Goal: Task Accomplishment & Management: Complete application form

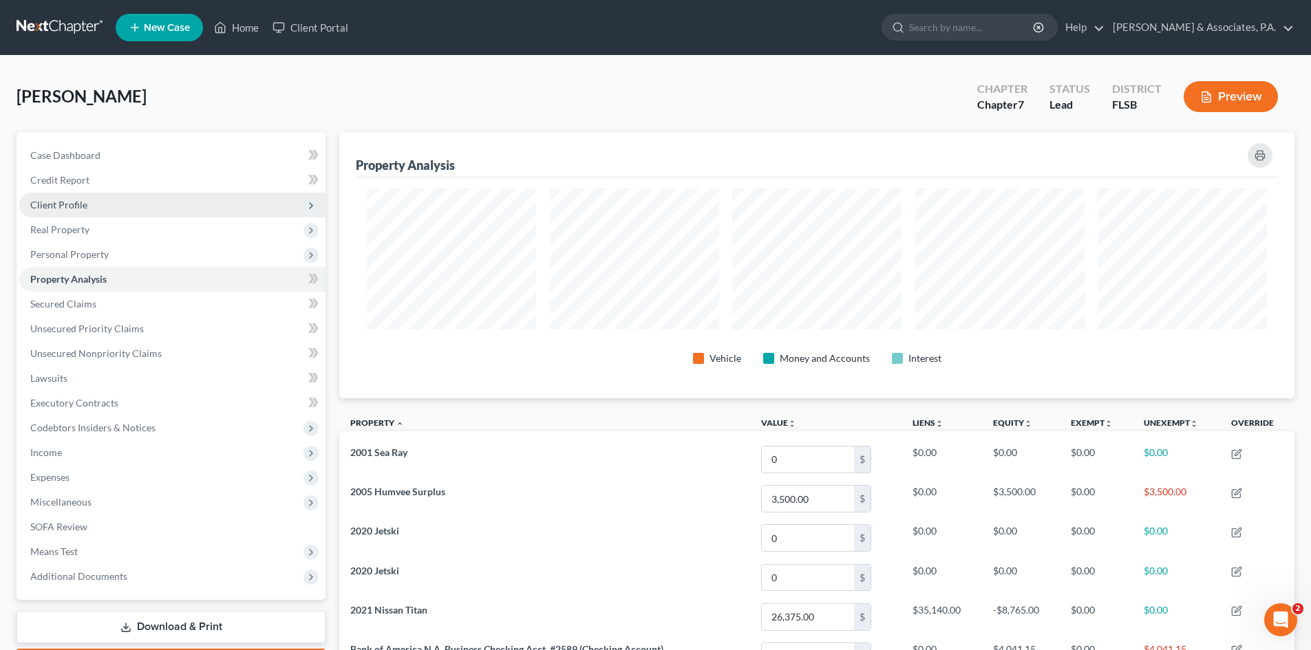
click at [61, 209] on span "Client Profile" at bounding box center [58, 205] width 57 height 12
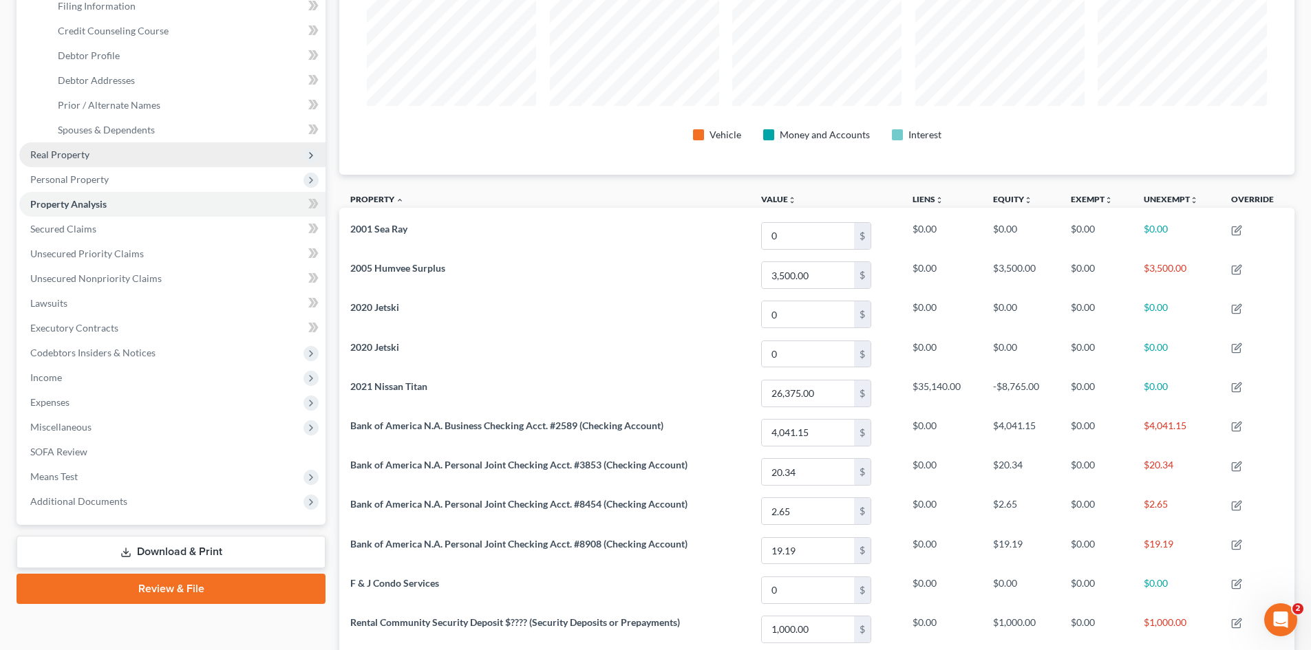
scroll to position [344, 0]
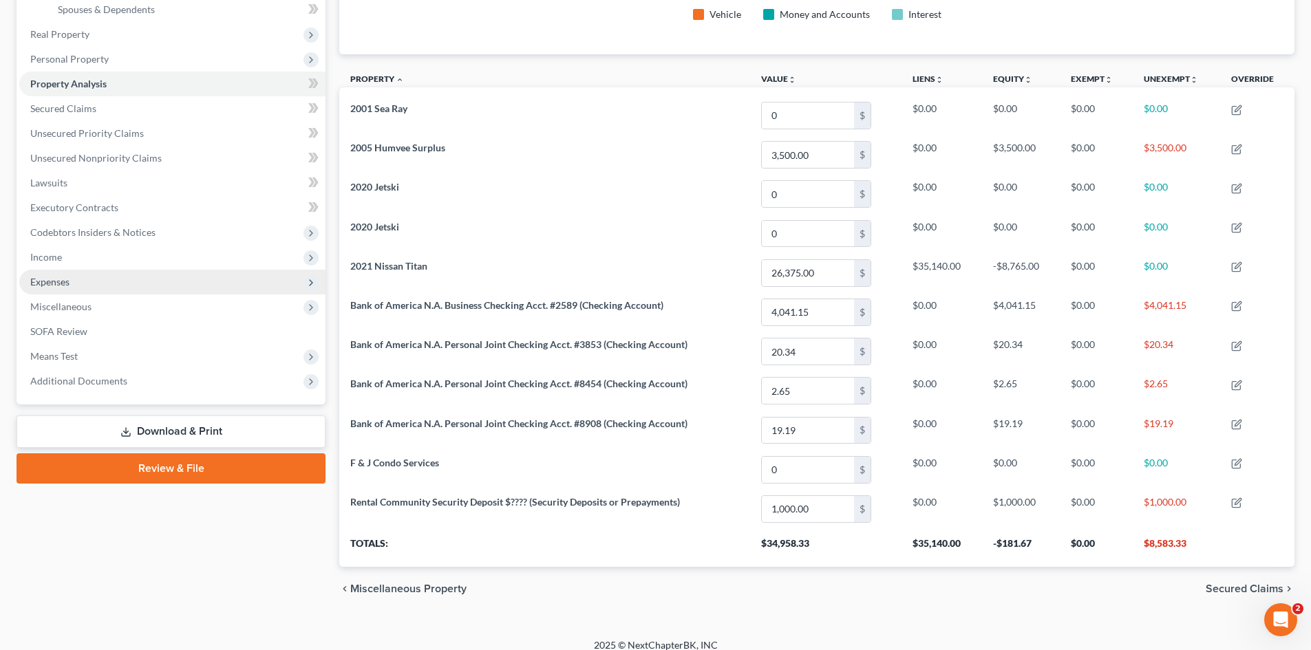
click at [83, 277] on span "Expenses" at bounding box center [172, 282] width 306 height 25
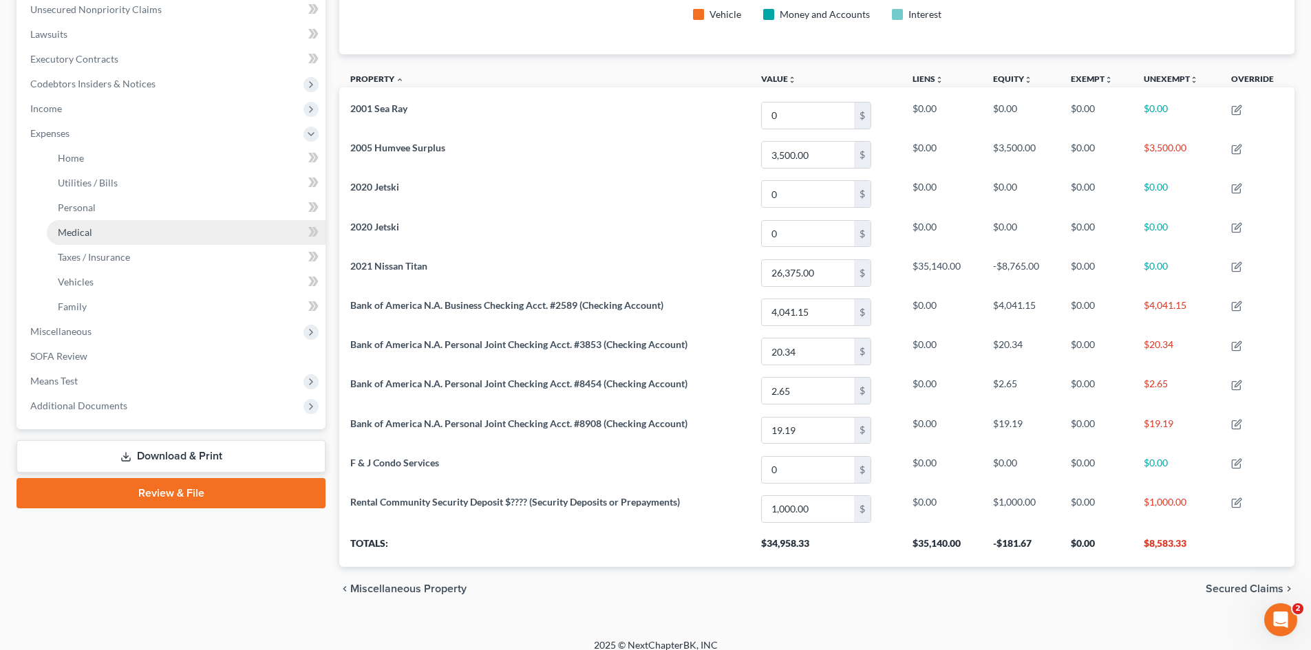
click at [84, 228] on span "Medical" at bounding box center [75, 232] width 34 height 12
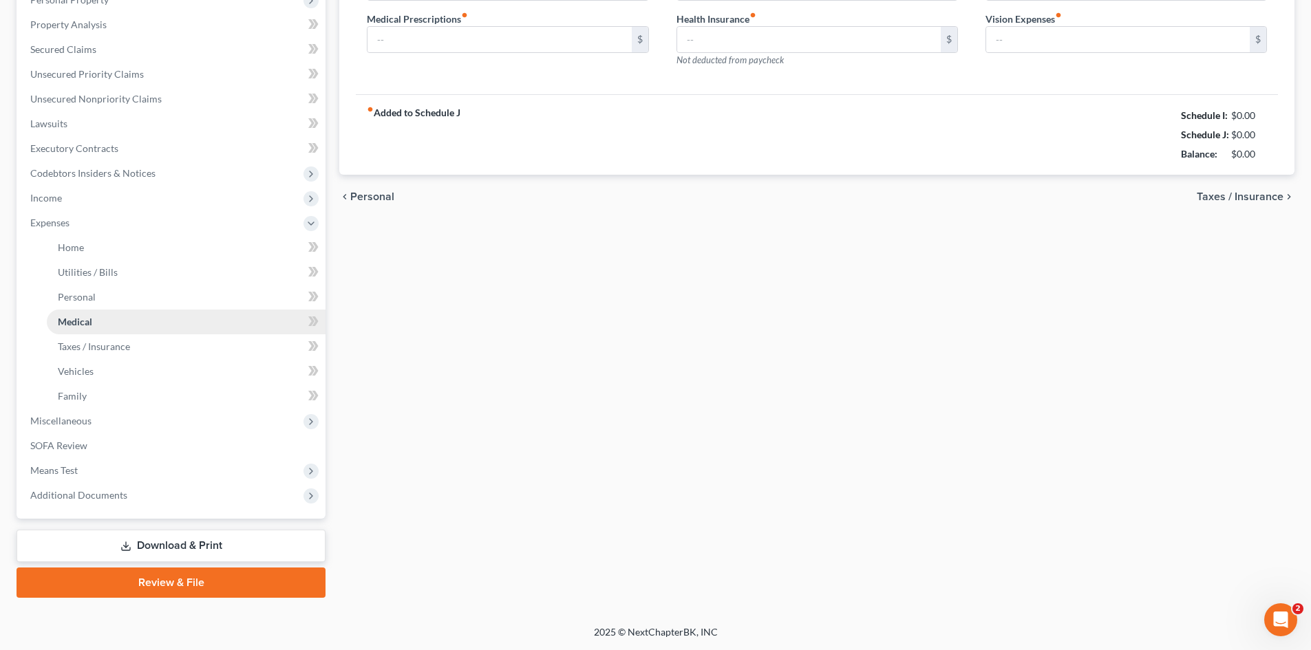
scroll to position [23, 0]
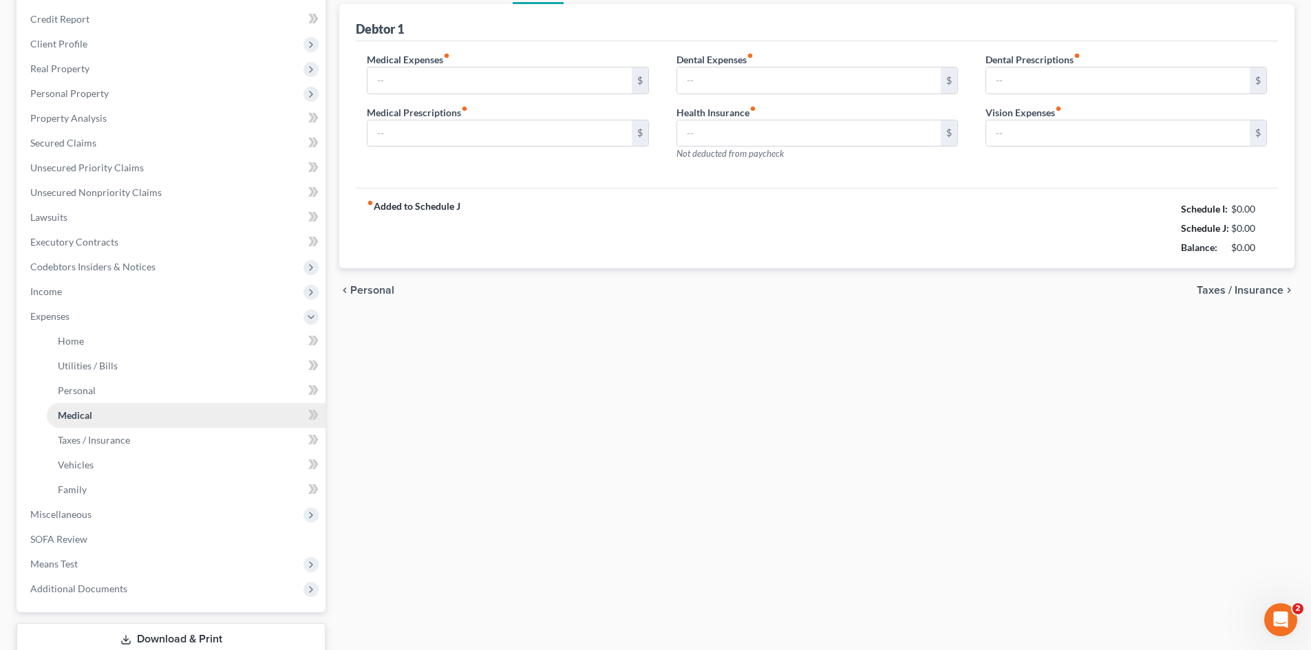
type input "0.00"
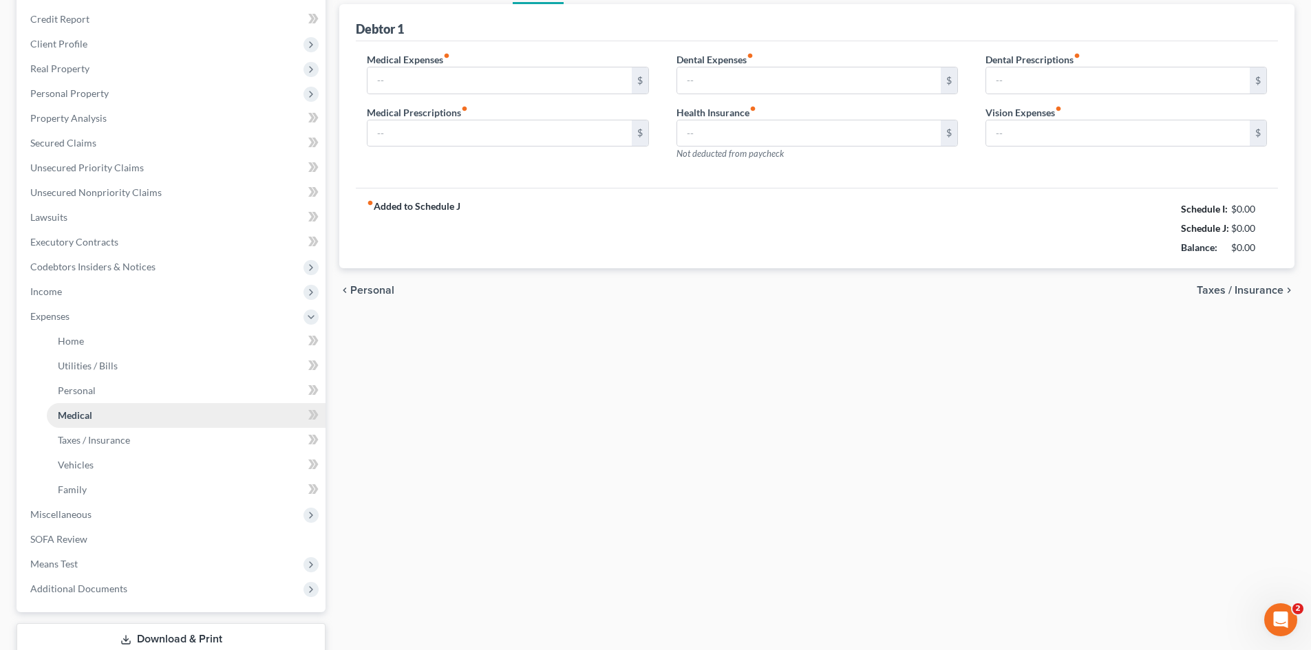
type input "0.00"
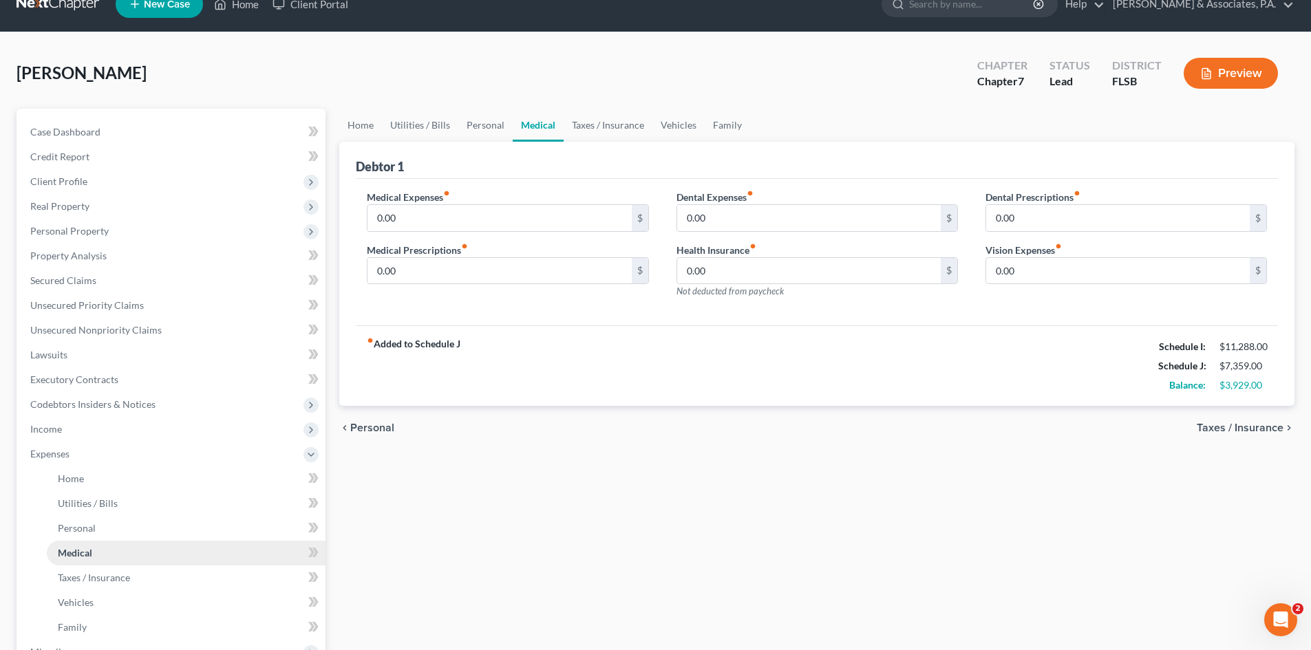
scroll to position [0, 0]
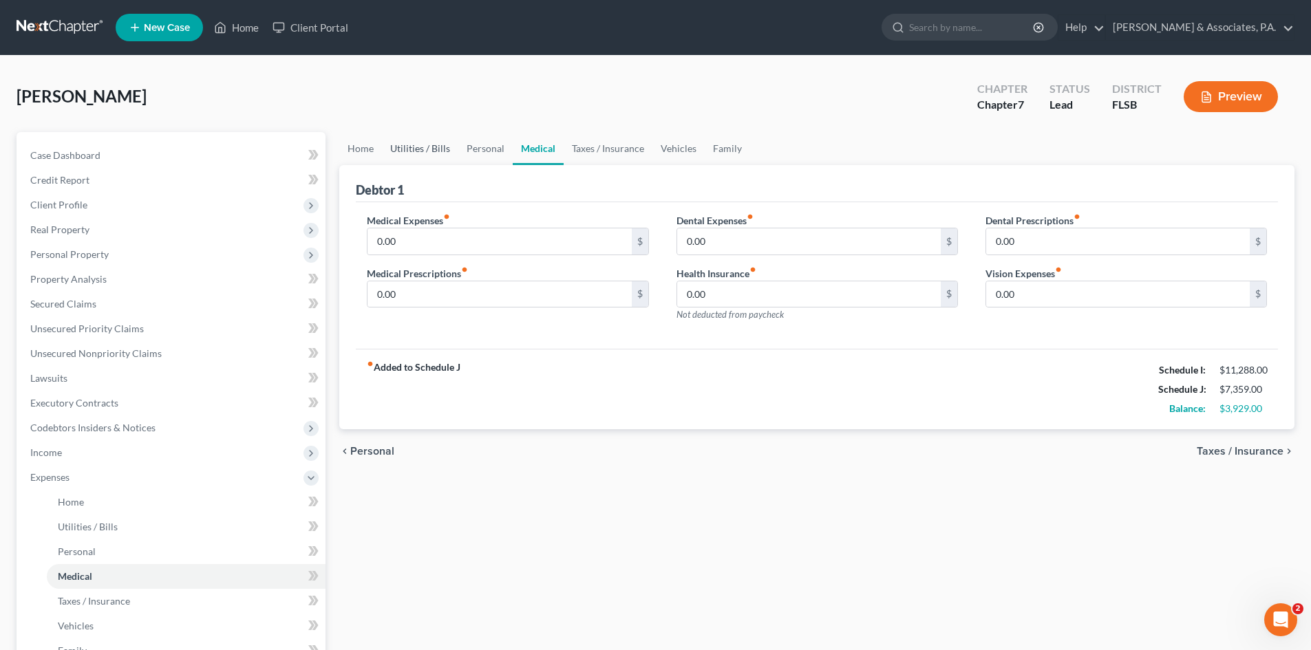
click at [426, 149] on link "Utilities / Bills" at bounding box center [420, 148] width 76 height 33
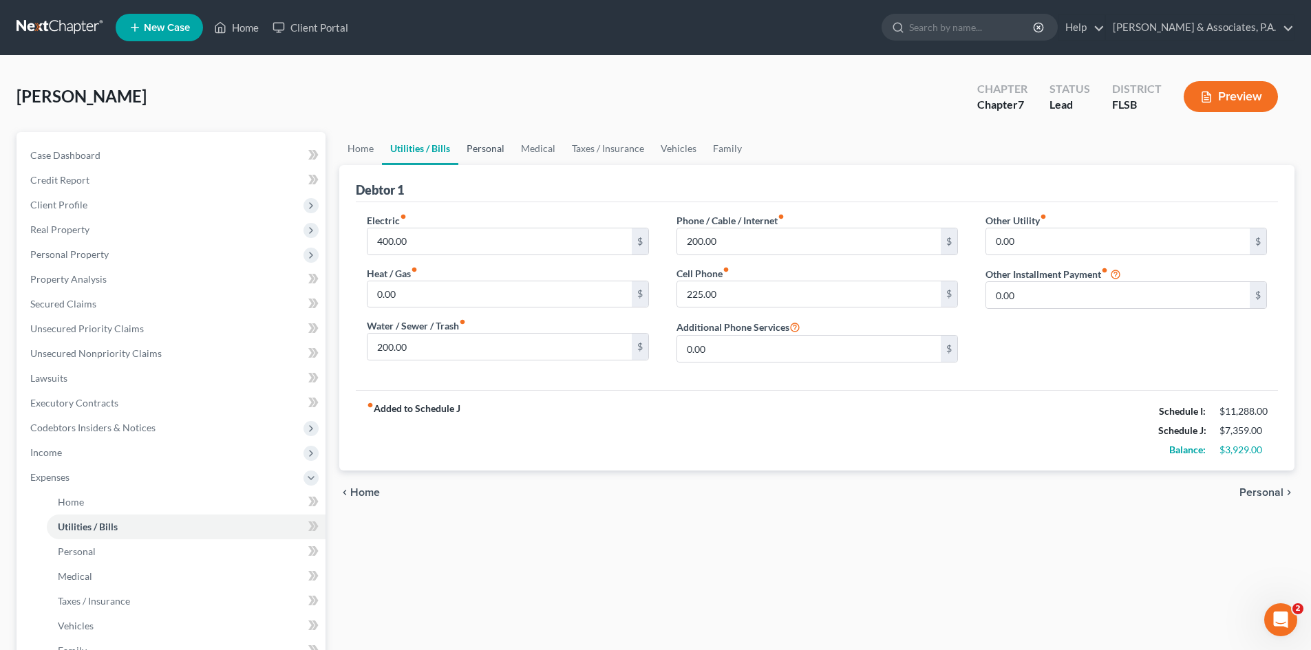
click at [493, 147] on link "Personal" at bounding box center [485, 148] width 54 height 33
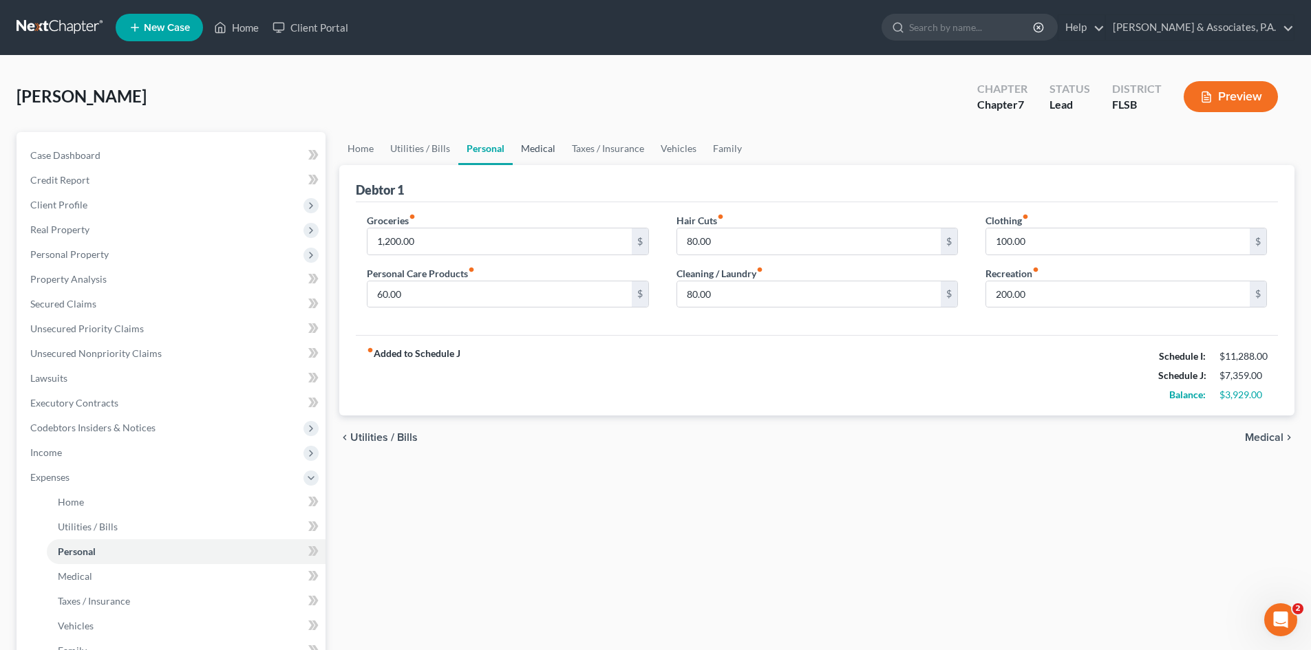
click at [535, 142] on link "Medical" at bounding box center [538, 148] width 51 height 33
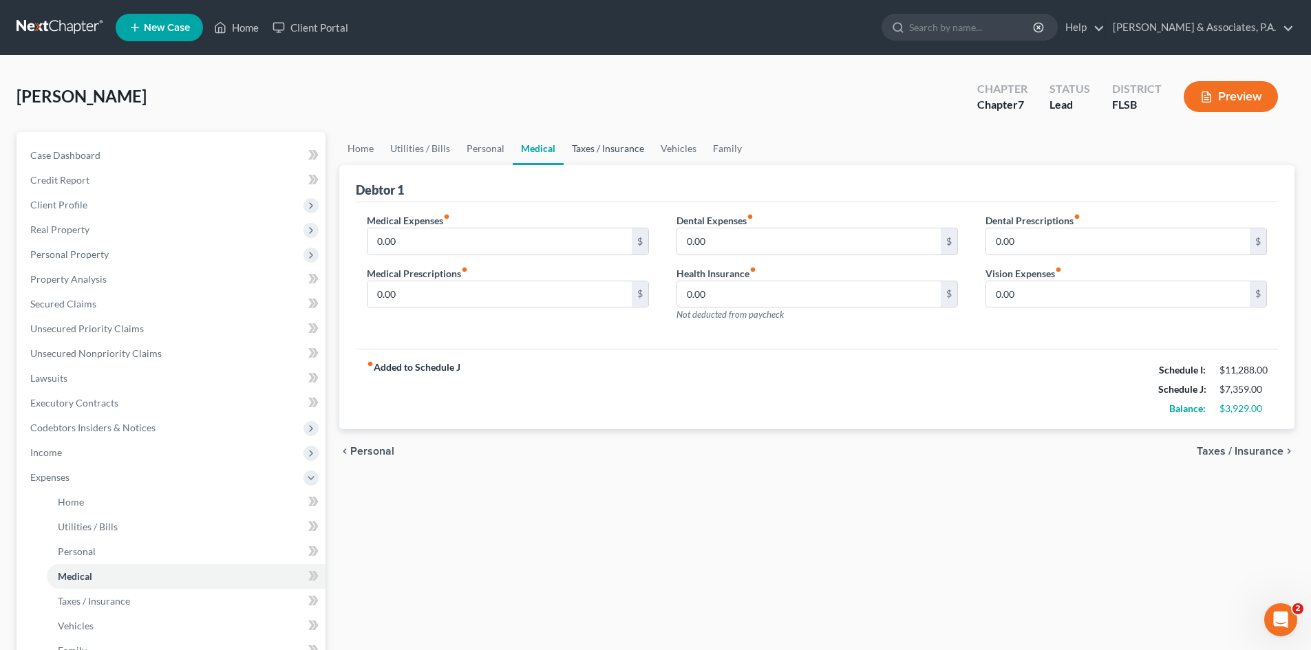
click at [600, 141] on link "Taxes / Insurance" at bounding box center [608, 148] width 89 height 33
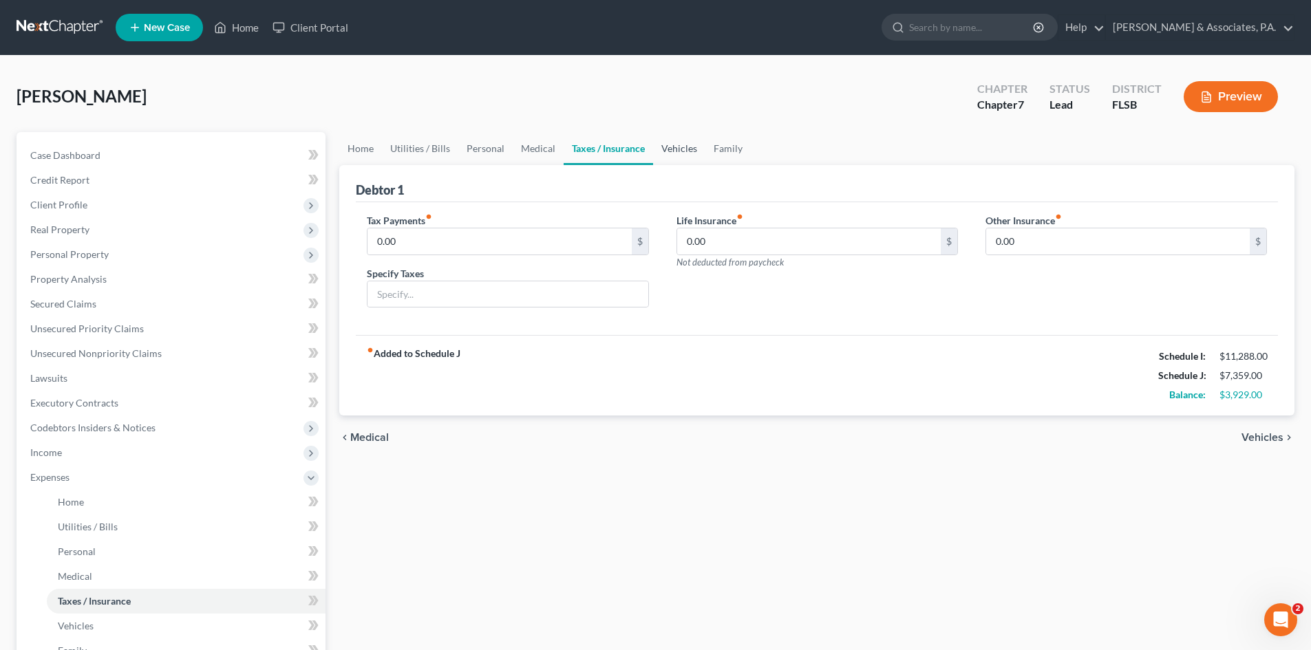
click at [680, 149] on link "Vehicles" at bounding box center [679, 148] width 52 height 33
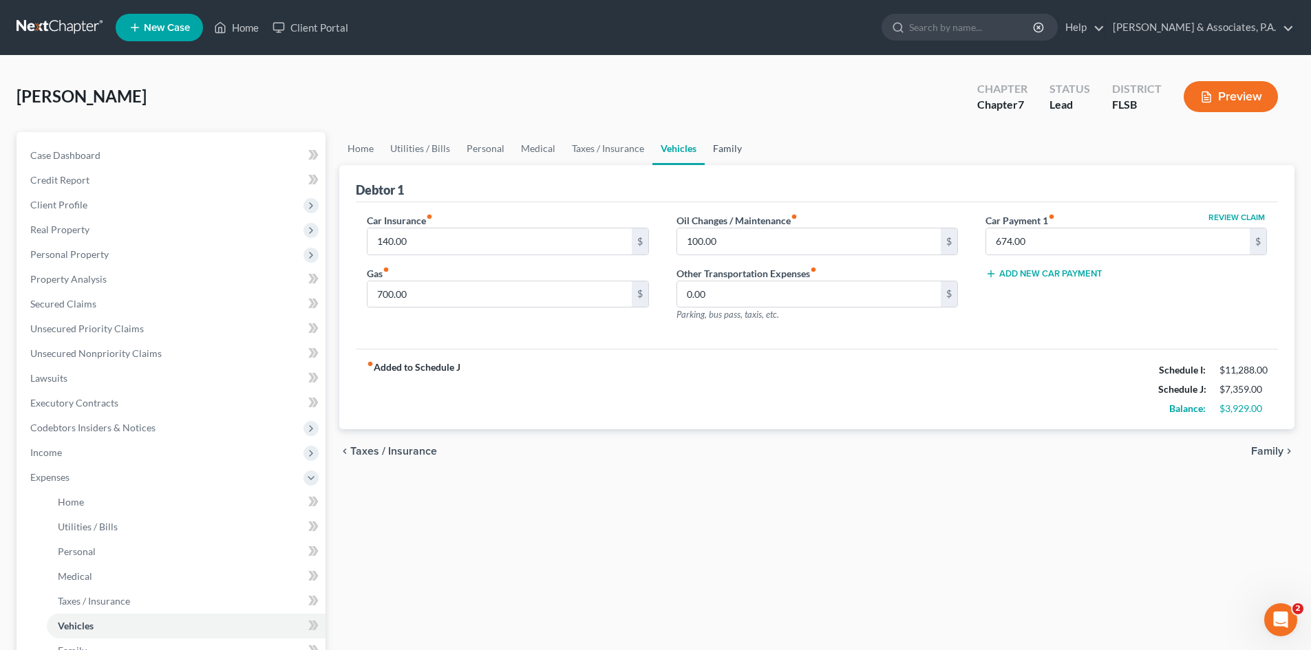
click at [723, 149] on link "Family" at bounding box center [727, 148] width 45 height 33
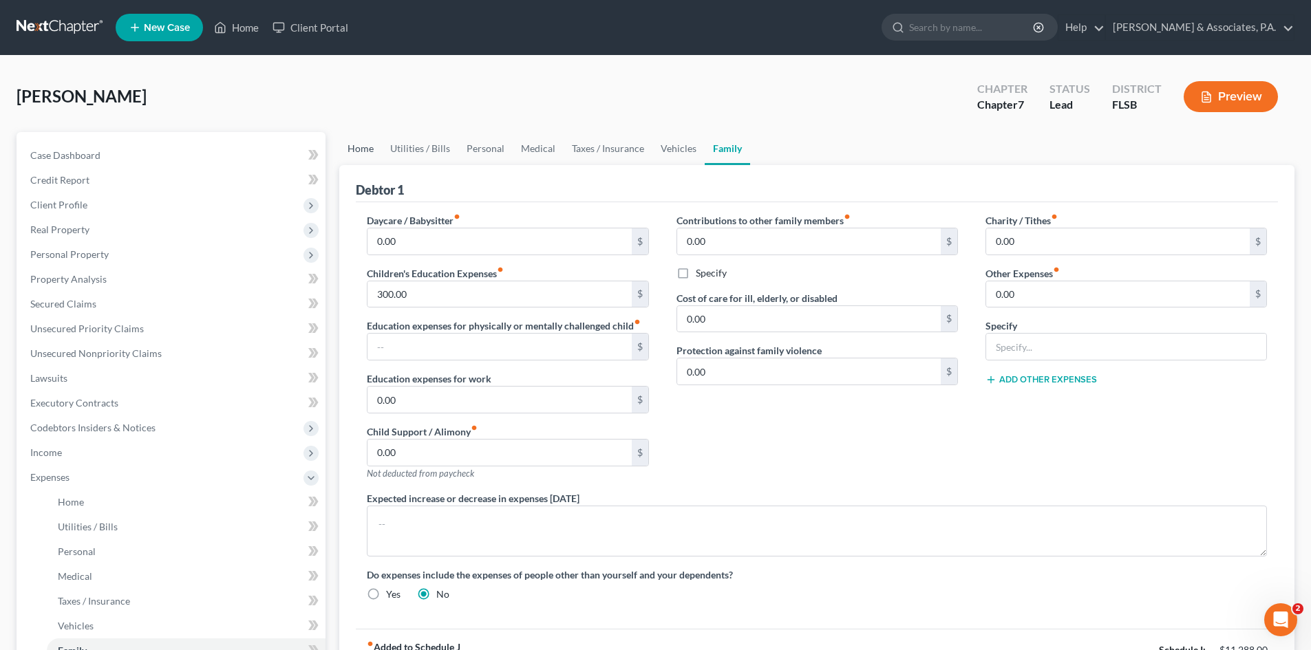
click at [360, 149] on link "Home" at bounding box center [360, 148] width 43 height 33
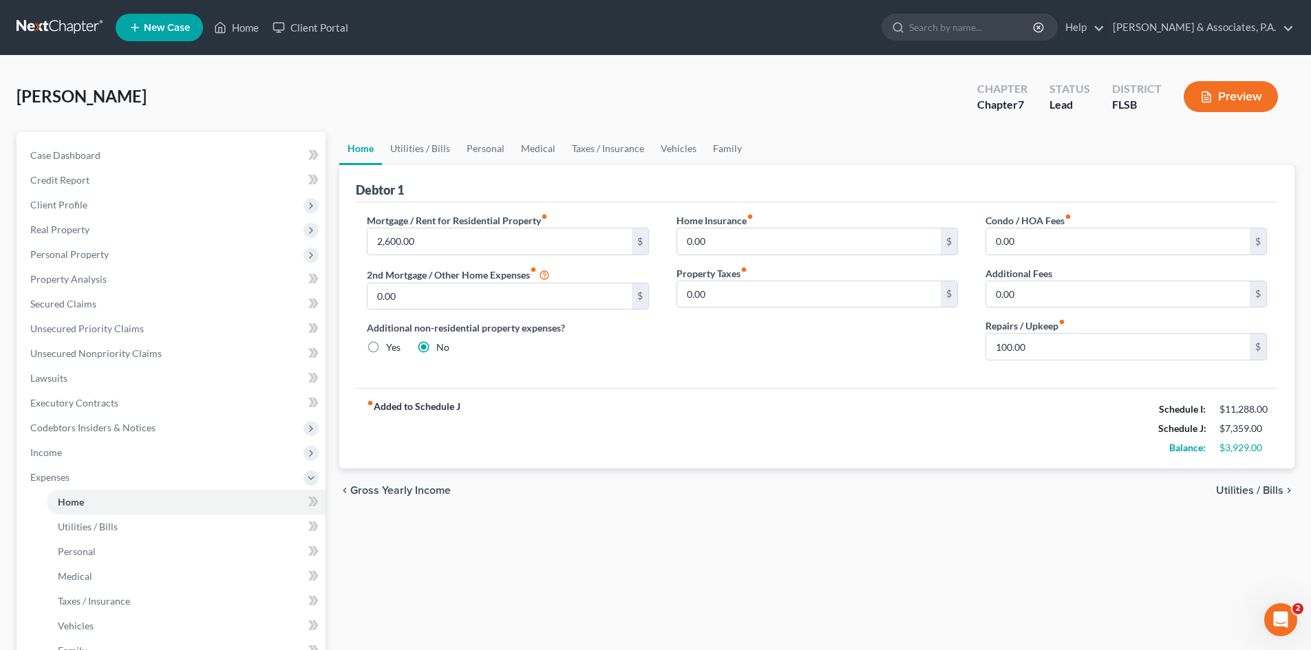
click at [744, 341] on div "Home Insurance fiber_manual_record 0.00 $ Property Taxes fiber_manual_record 0.…" at bounding box center [817, 292] width 309 height 158
